Goal: Task Accomplishment & Management: Use online tool/utility

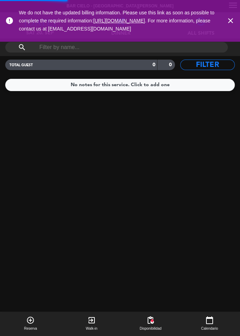
click at [227, 25] on icon "close" at bounding box center [230, 20] width 8 height 8
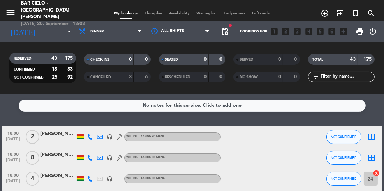
click at [9, 9] on icon "menu" at bounding box center [10, 12] width 10 height 10
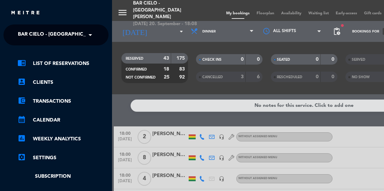
click at [126, 12] on div "menu Bar Cielo - [GEOGRAPHIC_DATA][PERSON_NAME] [DATE] 20. September - 18:08 My…" at bounding box center [304, 95] width 384 height 191
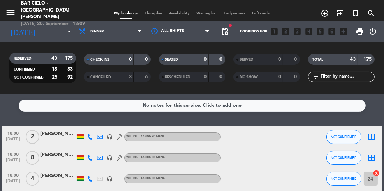
click at [15, 28] on icon "[DATE]" at bounding box center [22, 31] width 35 height 15
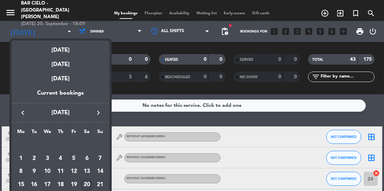
click at [16, 30] on div at bounding box center [192, 95] width 384 height 191
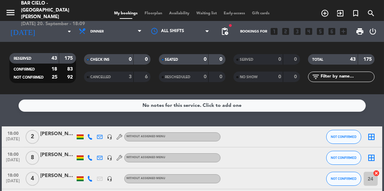
click at [240, 29] on span "print" at bounding box center [360, 31] width 8 height 8
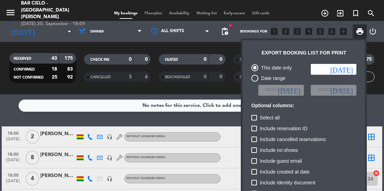
click at [240, 30] on div at bounding box center [192, 95] width 384 height 191
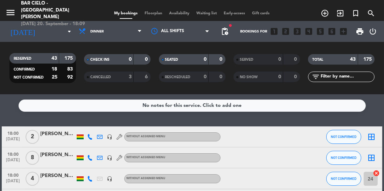
click at [240, 11] on icon "turned_in_not" at bounding box center [355, 13] width 8 height 8
click at [240, 6] on div "close Special reservation people Select a service arrow_drop_down No open hours…" at bounding box center [192, 133] width 384 height 266
